Goal: Task Accomplishment & Management: Manage account settings

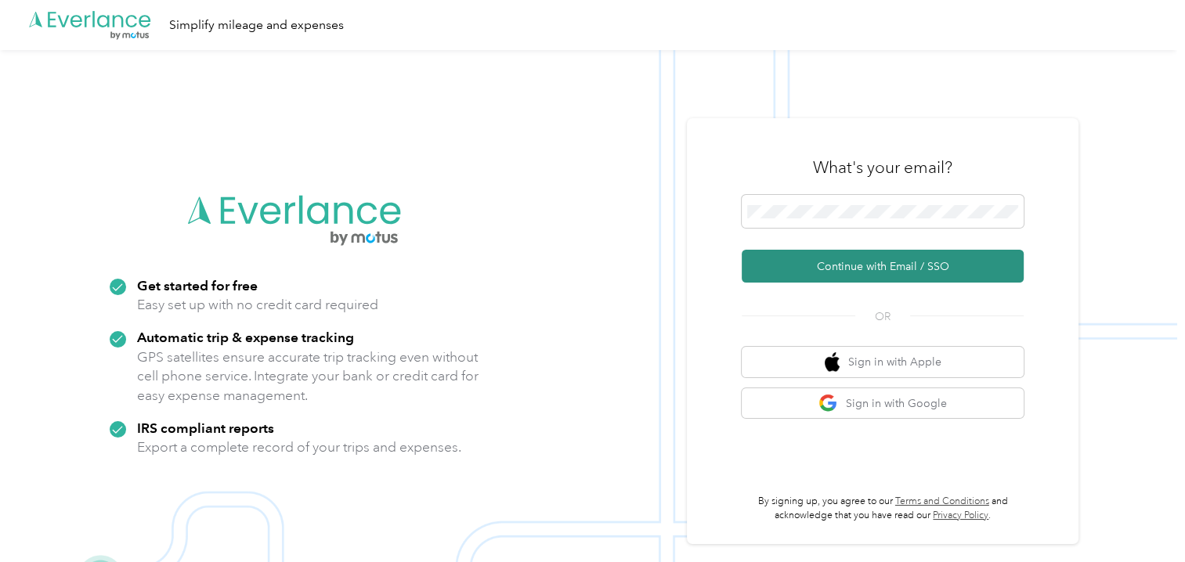
click at [856, 267] on button "Continue with Email / SSO" at bounding box center [883, 266] width 282 height 33
click at [846, 256] on button "Continue with Email / SSO" at bounding box center [883, 266] width 282 height 33
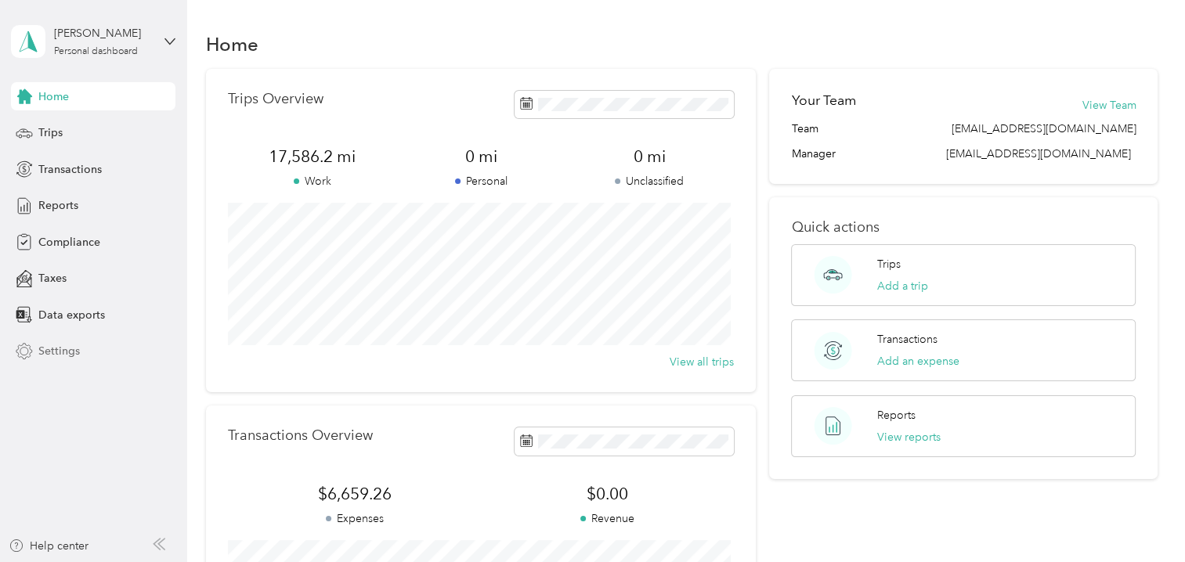
click at [54, 351] on span "Settings" at bounding box center [59, 351] width 42 height 16
click at [85, 407] on aside "[PERSON_NAME] Personal dashboard Home Trips Transactions Reports Compliance Tax…" at bounding box center [93, 281] width 187 height 562
